Goal: Check status: Check status

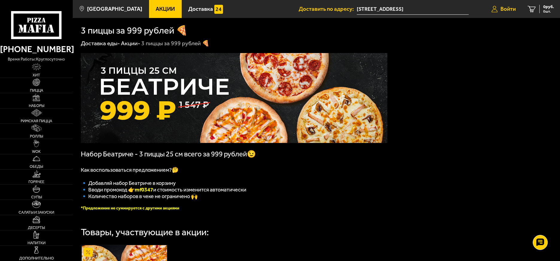
click at [511, 9] on span "Войти" at bounding box center [507, 9] width 15 height 6
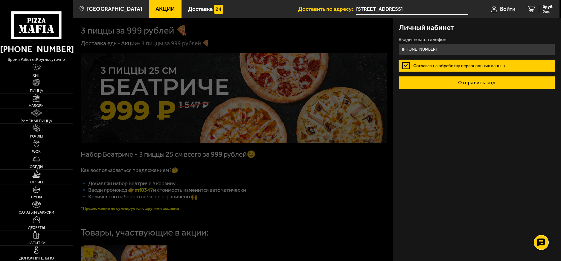
type input "+7 (921) 597-17-33"
click at [455, 85] on button "Отправить код" at bounding box center [477, 82] width 157 height 13
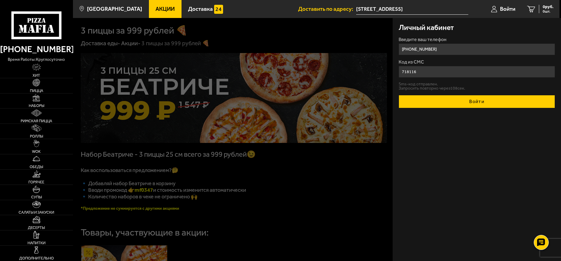
type input "718116"
click at [463, 98] on button "Войти" at bounding box center [477, 101] width 157 height 13
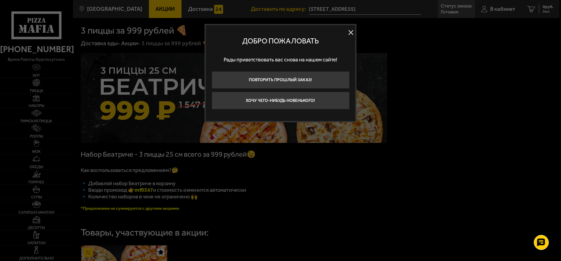
click at [349, 32] on button at bounding box center [350, 32] width 9 height 9
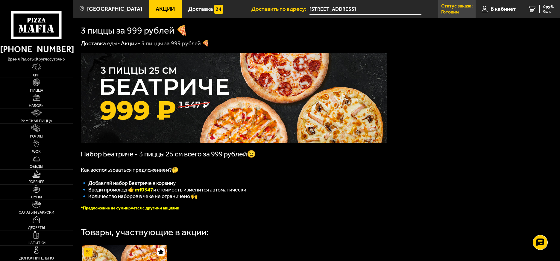
click at [460, 8] on p "Статус заказа:" at bounding box center [456, 6] width 31 height 5
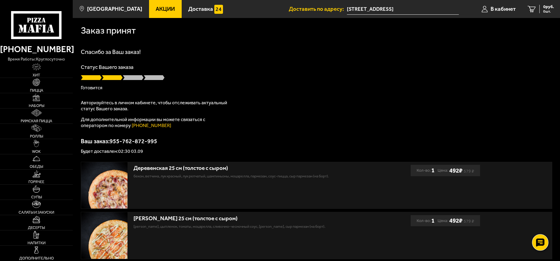
click at [538, 242] on icon at bounding box center [539, 242] width 9 height 8
click at [541, 226] on icon at bounding box center [539, 224] width 9 height 8
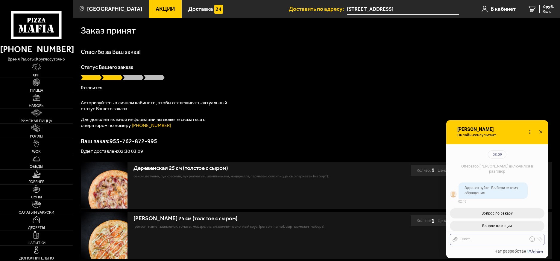
click at [540, 132] on use at bounding box center [540, 131] width 3 height 3
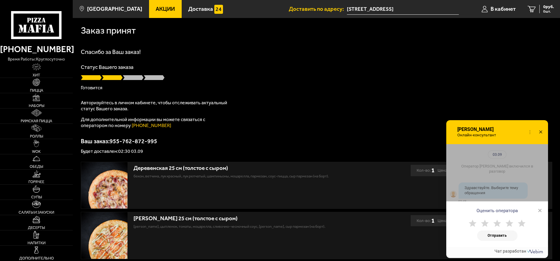
click at [540, 210] on span "×" at bounding box center [540, 209] width 4 height 9
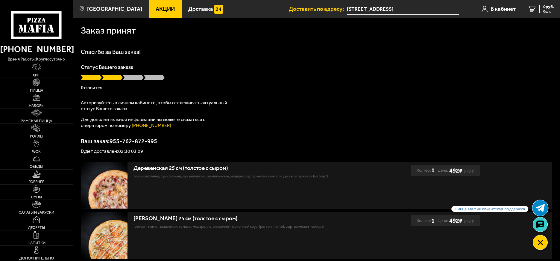
click at [541, 212] on icon at bounding box center [539, 207] width 9 height 9
click at [452, 50] on h1 "Спасибо за Ваш заказ!" at bounding box center [316, 52] width 471 height 6
click at [478, 57] on div "Спасибо за Ваш заказ! Статус Вашего заказа Готовится Авторизуйтесь в личном каб…" at bounding box center [316, 101] width 471 height 105
click at [537, 243] on use at bounding box center [539, 242] width 9 height 8
click at [540, 219] on link at bounding box center [540, 224] width 16 height 16
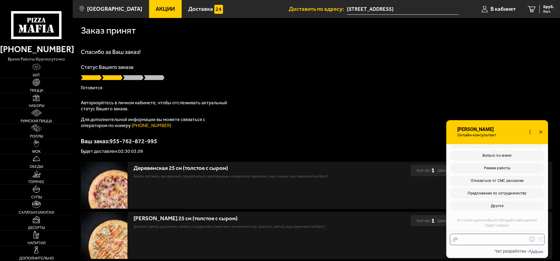
scroll to position [113, 0]
click at [542, 129] on icon at bounding box center [540, 132] width 9 height 9
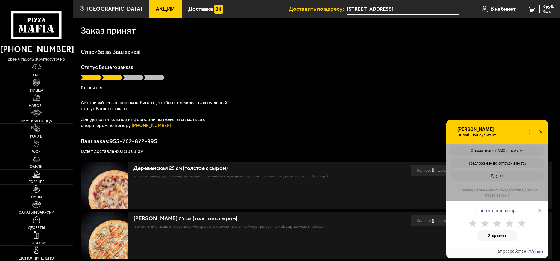
click at [539, 208] on span "×" at bounding box center [540, 209] width 4 height 9
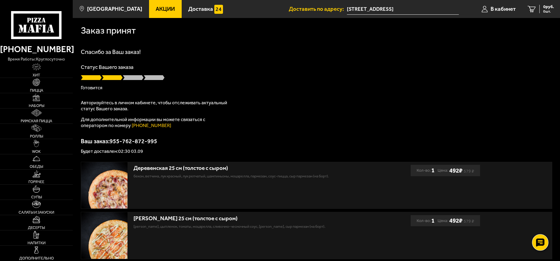
click at [540, 244] on use at bounding box center [539, 242] width 9 height 8
click at [537, 203] on icon at bounding box center [539, 207] width 9 height 9
click at [536, 242] on use at bounding box center [539, 242] width 9 height 8
click at [540, 221] on use at bounding box center [539, 224] width 9 height 8
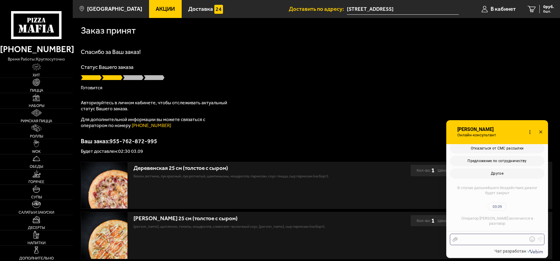
scroll to position [240, 0]
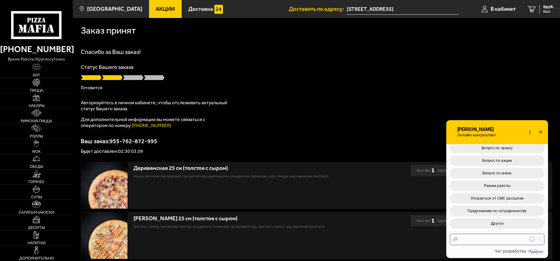
click at [501, 238] on div at bounding box center [492, 238] width 70 height 5
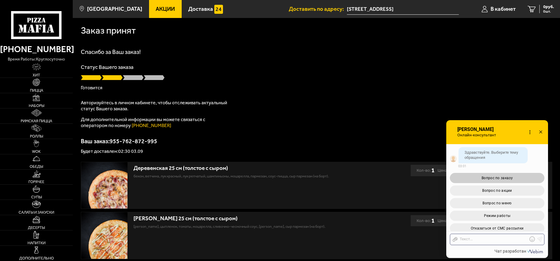
click at [503, 177] on span "Вопрос по заказу" at bounding box center [496, 178] width 31 height 4
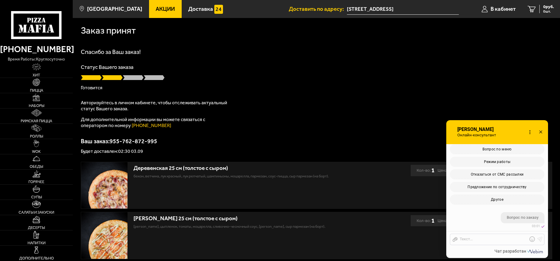
scroll to position [376, 0]
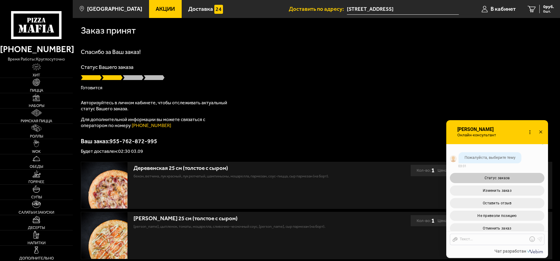
click at [503, 177] on span "Статус заказа" at bounding box center [496, 178] width 25 height 4
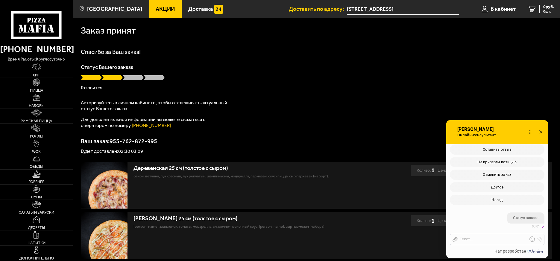
scroll to position [451, 0]
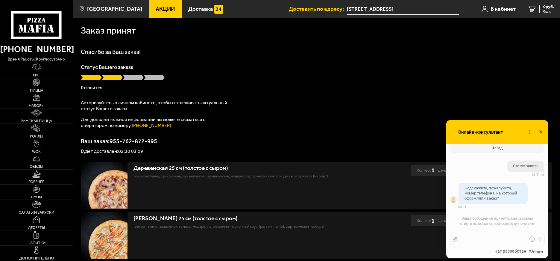
click at [491, 240] on div at bounding box center [492, 238] width 70 height 5
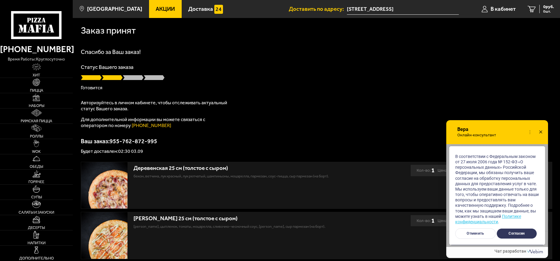
click at [514, 232] on button "Согласен" at bounding box center [516, 233] width 40 height 10
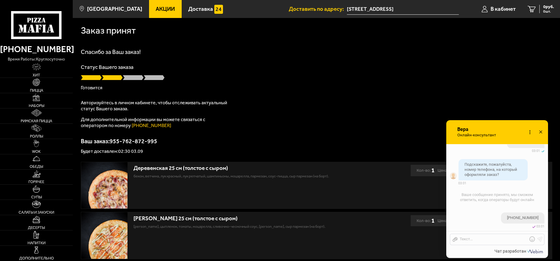
click at [528, 129] on icon at bounding box center [529, 132] width 9 height 9
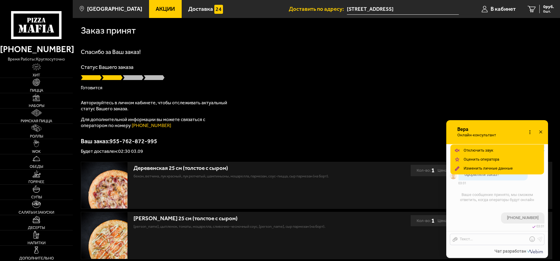
click at [528, 129] on icon at bounding box center [529, 132] width 9 height 9
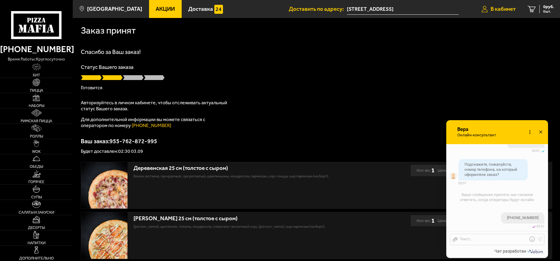
click at [494, 15] on link "В кабинет" at bounding box center [498, 9] width 46 height 18
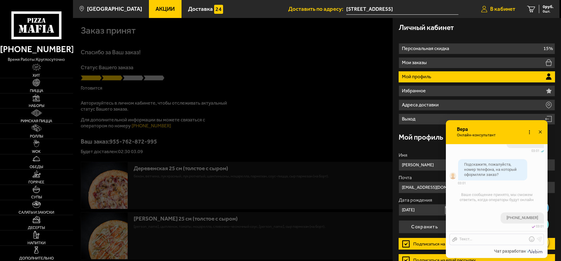
click at [500, 13] on link "В кабинет" at bounding box center [498, 9] width 46 height 18
click at [302, 29] on div at bounding box center [353, 148] width 561 height 261
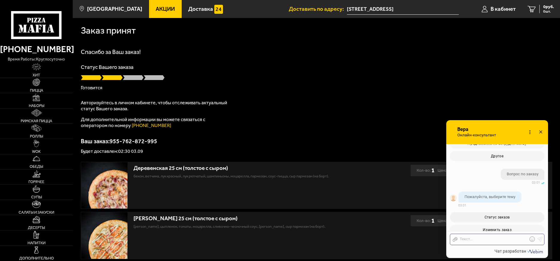
scroll to position [475, 0]
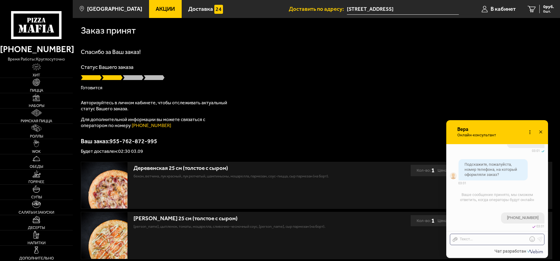
checkbox input "true"
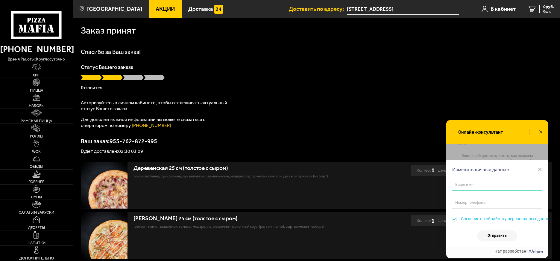
click at [485, 185] on input "text" at bounding box center [497, 184] width 90 height 12
type input "t"
type input "[PERSON_NAME]"
click at [476, 201] on input "tel" at bounding box center [497, 202] width 90 height 12
type input "[PHONE_NUMBER]"
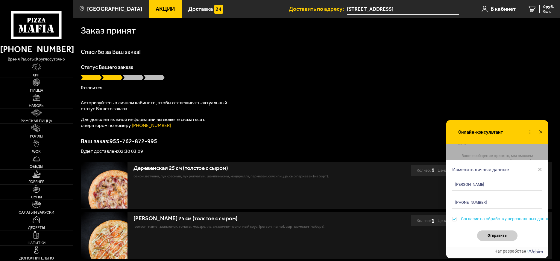
click at [497, 234] on button "Отправить" at bounding box center [497, 235] width 40 height 10
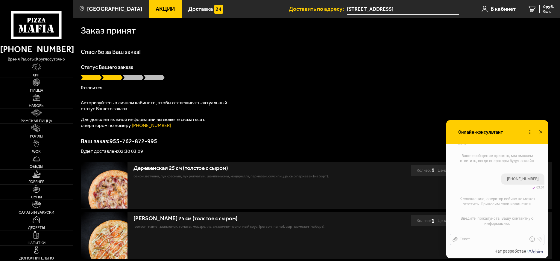
scroll to position [538, 0]
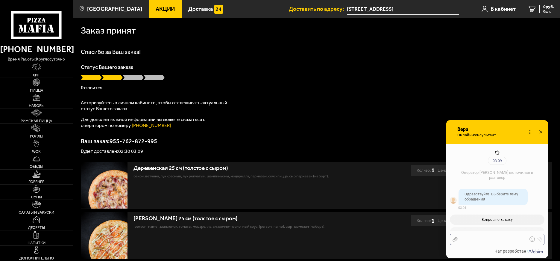
scroll to position [538, 0]
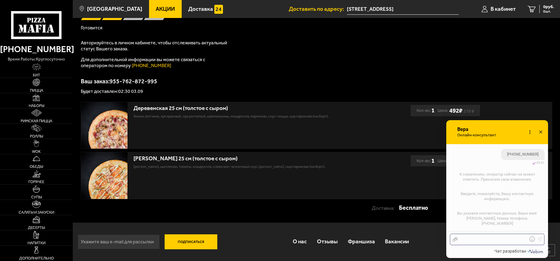
scroll to position [60, 0]
click at [542, 131] on icon at bounding box center [540, 132] width 9 height 9
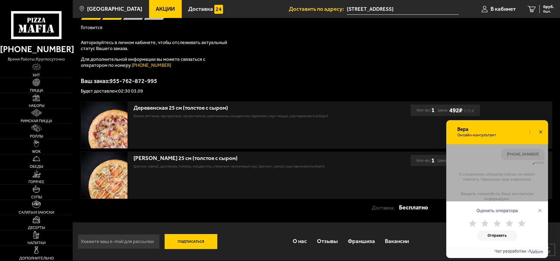
click at [540, 210] on span "×" at bounding box center [540, 209] width 4 height 9
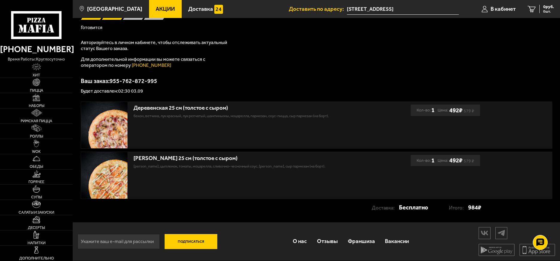
scroll to position [0, 0]
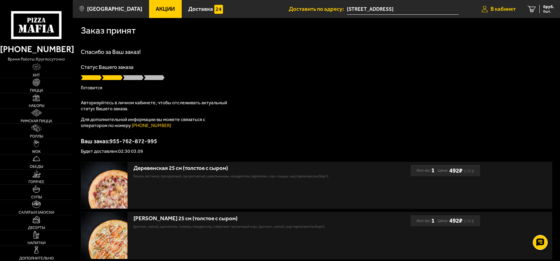
click at [491, 7] on span "В кабинет" at bounding box center [502, 9] width 25 height 6
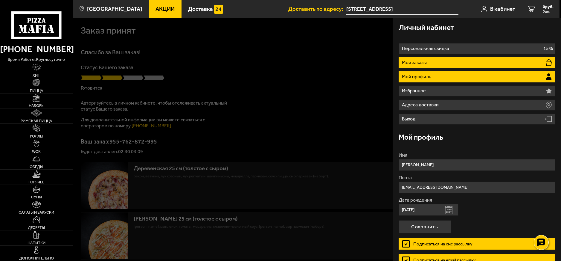
click at [427, 61] on p "Мои заказы" at bounding box center [415, 62] width 26 height 5
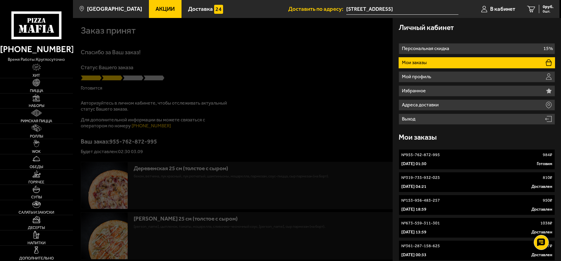
click at [459, 165] on div "3 сентября 2025 г. 01:30 Готовим" at bounding box center [476, 164] width 151 height 6
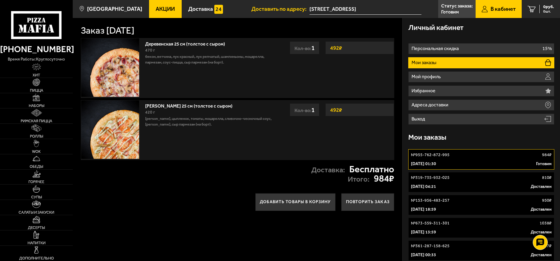
drag, startPoint x: 452, startPoint y: 160, endPoint x: 352, endPoint y: 81, distance: 127.3
click at [352, 81] on div "Деревенская 25 см (толстое с сыром) 470 г бекон, ветчина, лук красный, лук репч…" at bounding box center [237, 68] width 313 height 60
click at [450, 155] on div "№ 955-762-872-995 984 ₽" at bounding box center [481, 155] width 140 height 6
click at [443, 8] on p "Статус заказа:" at bounding box center [456, 6] width 31 height 5
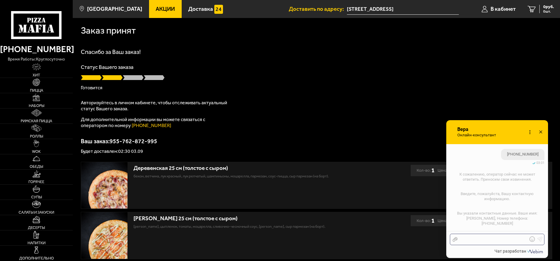
scroll to position [580, 0]
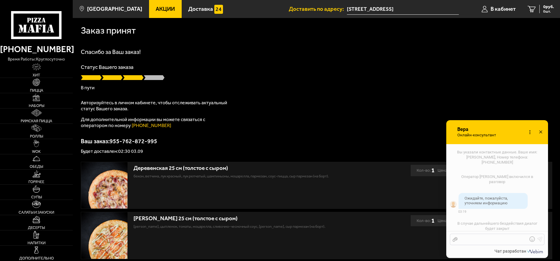
click at [484, 237] on div at bounding box center [492, 238] width 70 height 5
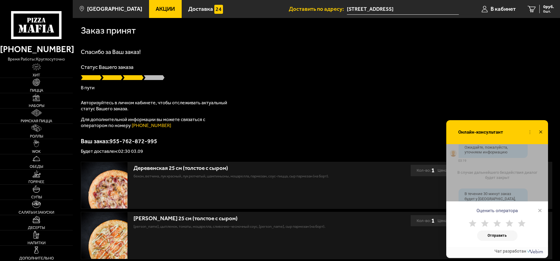
scroll to position [665, 0]
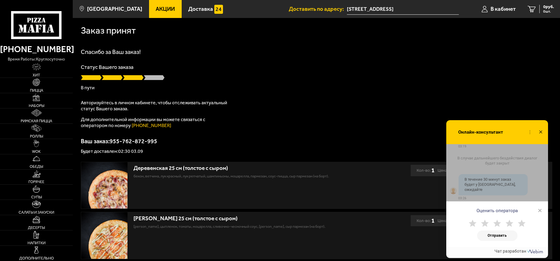
click at [538, 211] on span "×" at bounding box center [540, 209] width 4 height 9
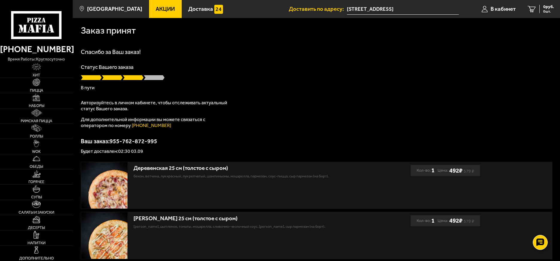
scroll to position [665, 0]
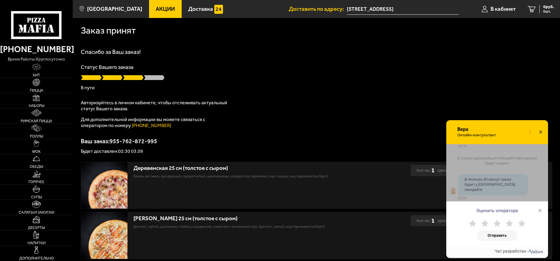
click at [540, 211] on span "×" at bounding box center [540, 209] width 4 height 9
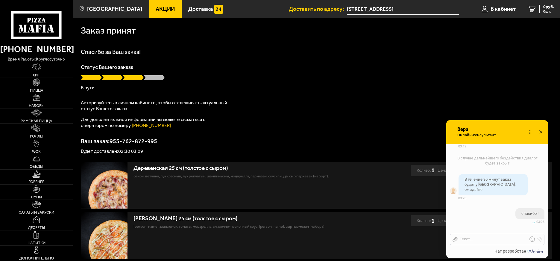
click at [539, 133] on icon at bounding box center [540, 132] width 9 height 9
